Goal: Task Accomplishment & Management: Complete application form

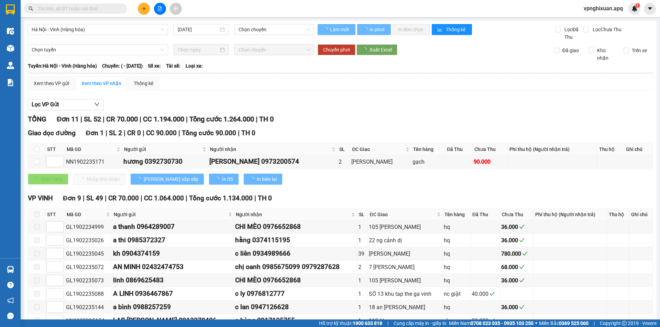
type input "[DATE]"
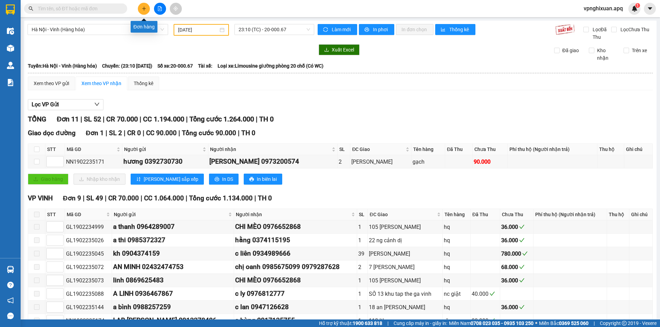
click at [142, 8] on icon "plus" at bounding box center [144, 8] width 5 height 5
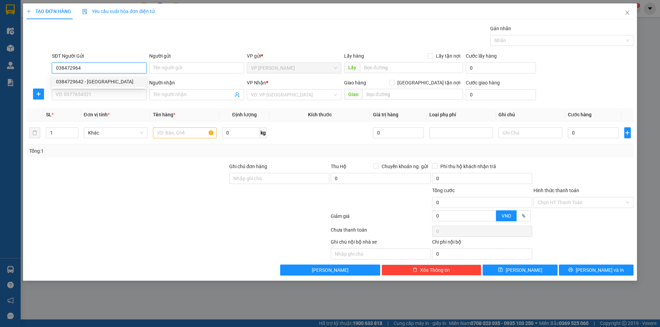
click at [84, 78] on div "0384729642 - [GEOGRAPHIC_DATA]" at bounding box center [99, 82] width 86 height 8
type input "0384729642"
type input "[PERSON_NAME]"
type input "0384729642"
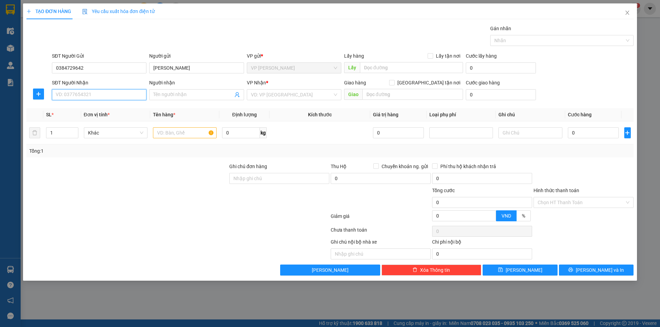
click at [104, 93] on input "SĐT Người Nhận" at bounding box center [99, 94] width 94 height 11
click at [94, 110] on div "0901196983 - [PERSON_NAME] Mai" at bounding box center [99, 109] width 86 height 8
type input "0901196983"
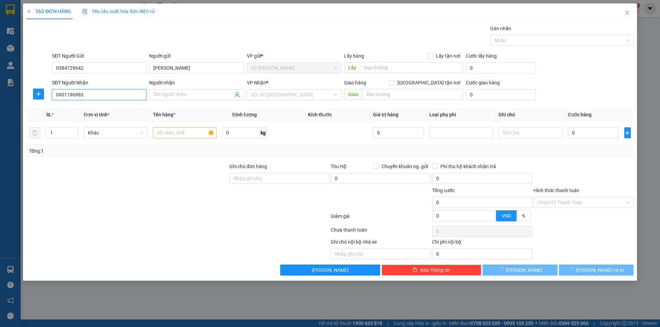
type input "[PERSON_NAME] Mai"
checkbox input "true"
type input "chung cư VP3, [PERSON_NAME], [PERSON_NAME], [PERSON_NAME] , [GEOGRAPHIC_DATA] ,…"
type input "70.000"
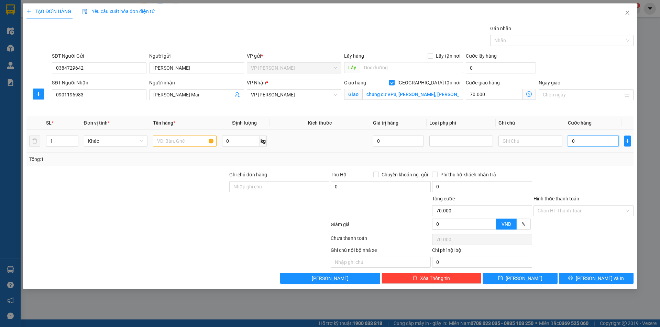
click at [571, 142] on input "0" at bounding box center [593, 141] width 51 height 11
type input "4"
type input "70.004"
type input "0"
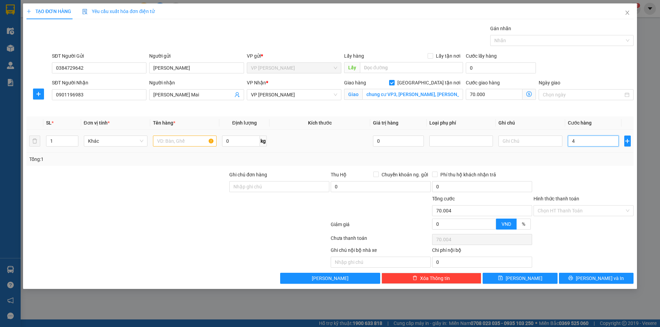
type input "70.000"
type input "07"
type input "70.007"
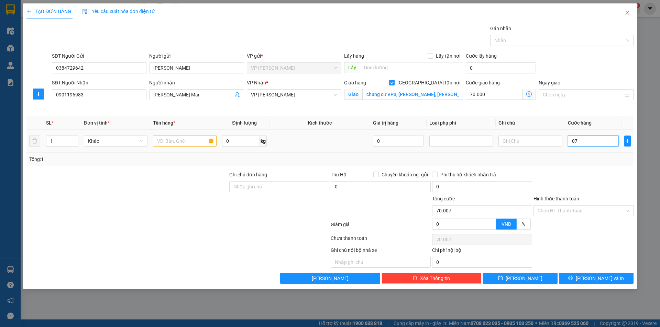
type input "070"
type input "70.070"
type input "0.700"
type input "70.700"
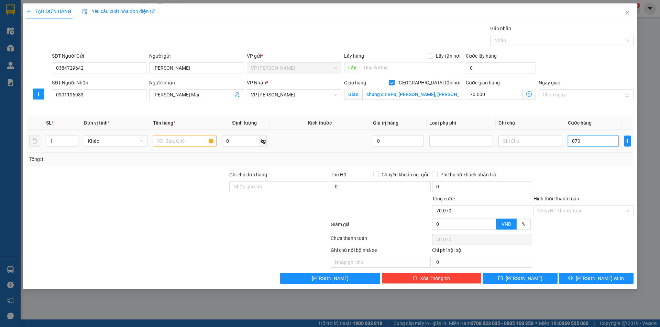
type input "70.700"
type input "07.000"
type input "77.000"
type input "070.000"
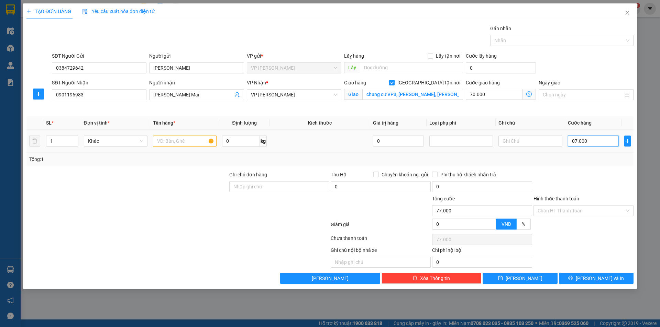
type input "140.000"
type input "07.000"
type input "77.000"
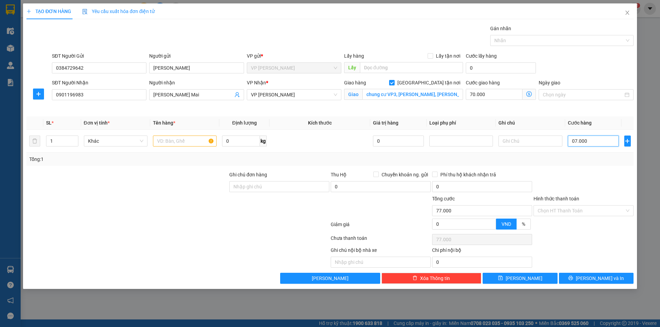
type input "0.700"
type input "70.700"
type input "070"
type input "70.070"
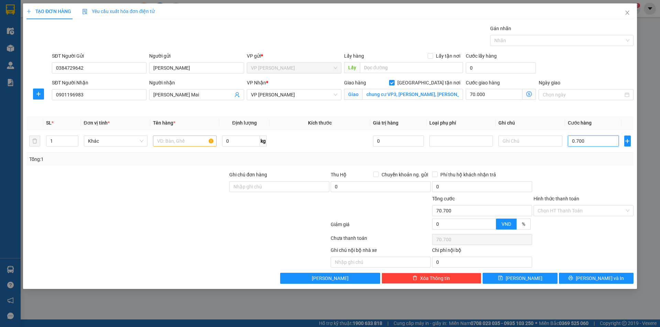
type input "70.070"
type input "07"
type input "70.007"
type input "0"
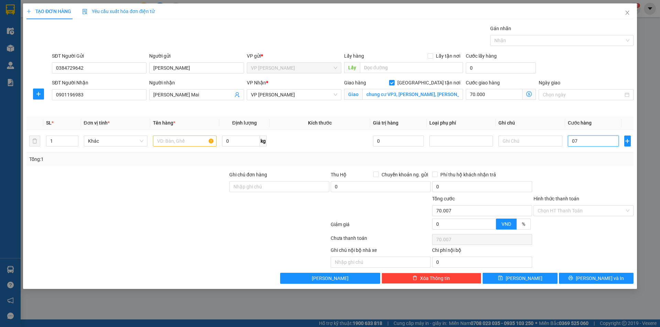
type input "70.000"
click at [570, 139] on input "0" at bounding box center [593, 141] width 51 height 11
type input "70"
type input "70.070"
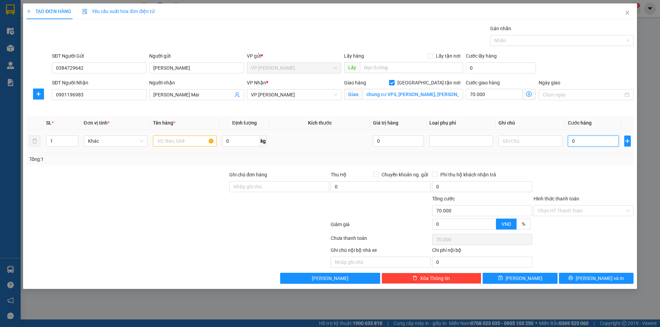
type input "70.070"
type input "700"
type input "70.700"
type input "7.000"
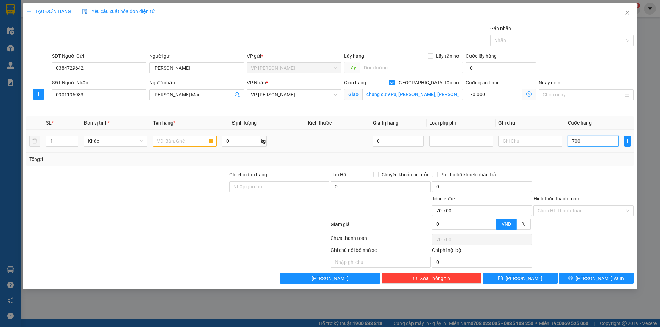
type input "77.000"
type input "70.000"
type input "140.000"
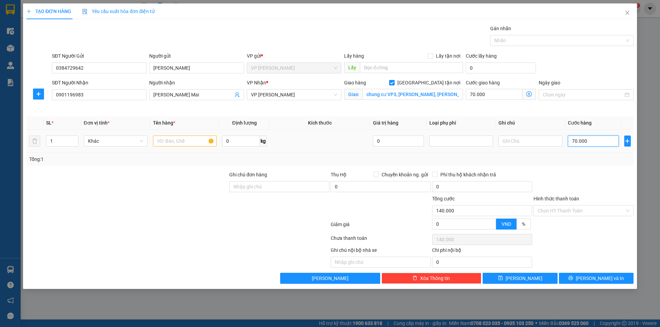
type input "70.000"
click at [174, 143] on input "text" at bounding box center [185, 141] width 64 height 11
type input "thực phẩm"
click at [559, 212] on input "Hình thức thanh toán" at bounding box center [580, 211] width 87 height 10
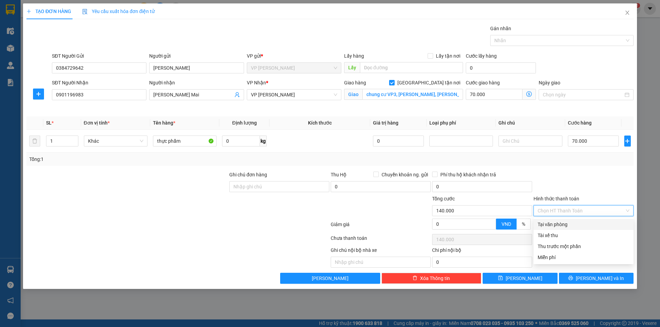
click at [574, 225] on div "Tại văn phòng" at bounding box center [583, 225] width 92 height 8
type input "0"
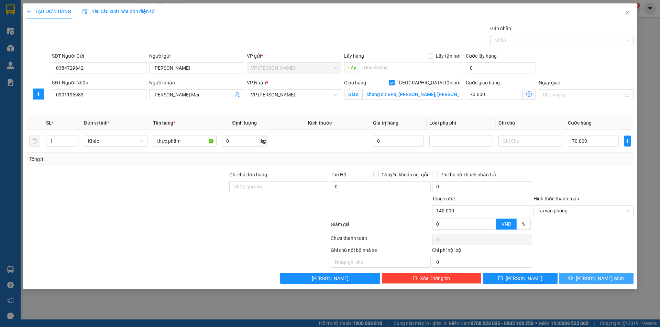
click at [573, 277] on icon "printer" at bounding box center [570, 278] width 5 height 5
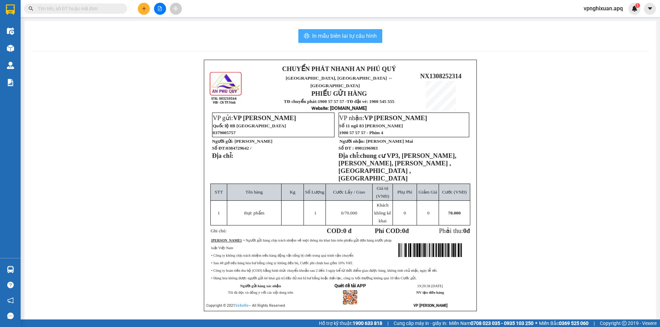
click at [340, 32] on span "In mẫu biên lai tự cấu hình" at bounding box center [344, 36] width 65 height 9
